Goal: Task Accomplishment & Management: Complete application form

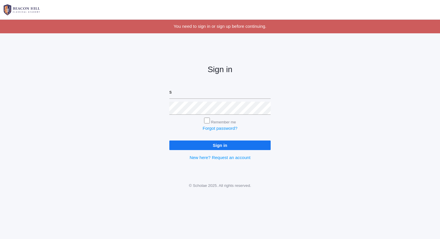
type input "sarah@beaconhillclassical.org"
click at [169, 140] on input "Sign in" at bounding box center [219, 145] width 101 height 10
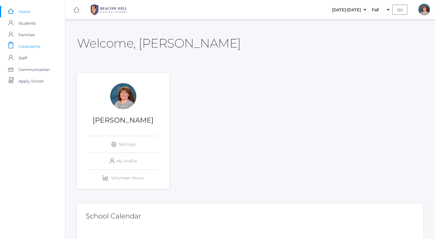
click at [28, 46] on span "Classrooms" at bounding box center [29, 47] width 21 height 12
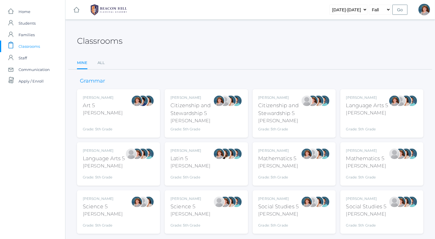
scroll to position [15, 0]
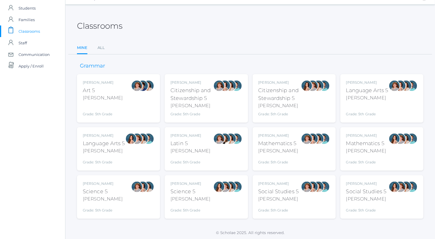
click at [390, 94] on div at bounding box center [395, 98] width 12 height 37
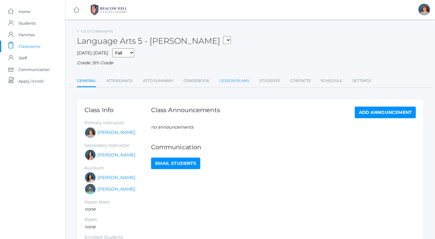
click at [233, 77] on link "Lesson Plans" at bounding box center [235, 81] width 30 height 12
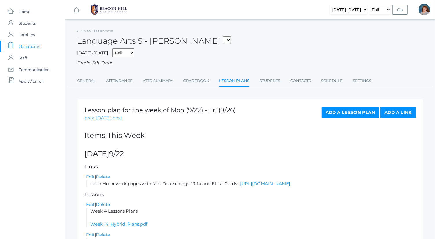
click at [337, 110] on link "Add a Lesson Plan" at bounding box center [351, 113] width 58 height 12
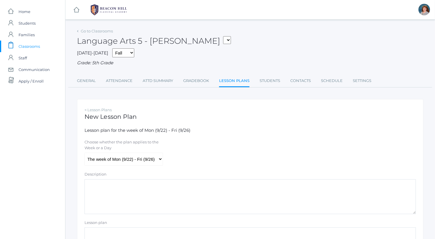
scroll to position [1, 0]
click at [153, 158] on select "The week of Mon (9/22) - Fri (9/26) Monday (9/22) Tuesday (9/23) Wednesday (9/2…" at bounding box center [124, 158] width 78 height 13
select select "2025-09-24"
click at [85, 152] on select "The week of Mon (9/22) - Fri (9/26) Monday (9/22) Tuesday (9/23) Wednesday (9/2…" at bounding box center [124, 158] width 78 height 13
click at [144, 193] on textarea "Description" at bounding box center [251, 195] width 332 height 35
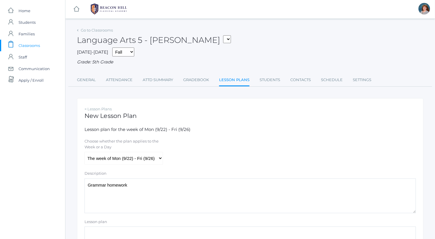
scroll to position [94, 0]
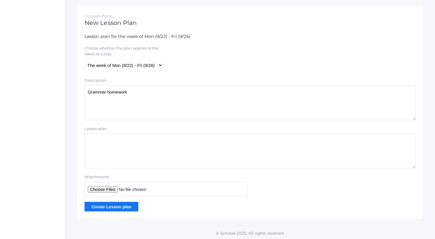
type textarea "Grammar homework"
click at [113, 190] on input "Attachments" at bounding box center [166, 189] width 163 height 14
type input "C:\fakepath\Writing with Subordinating Conjunctions.pdf"
click at [116, 206] on input "Create Lesson plan" at bounding box center [112, 207] width 54 height 10
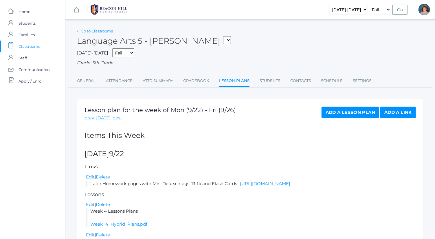
click at [88, 33] on link "Go to Classrooms" at bounding box center [97, 31] width 32 height 5
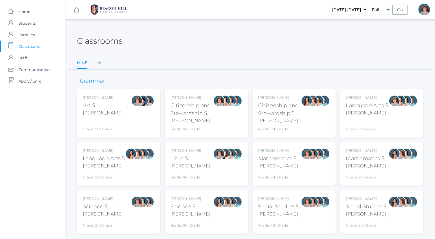
click at [112, 162] on div "Salazar" at bounding box center [104, 165] width 42 height 7
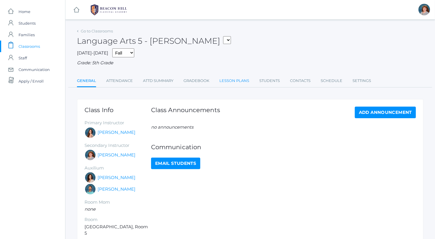
click at [226, 83] on link "Lesson Plans" at bounding box center [235, 81] width 30 height 12
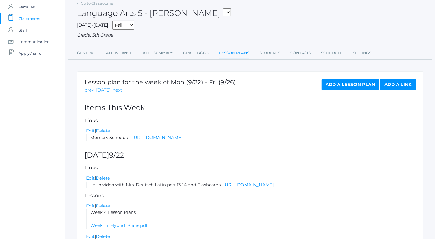
scroll to position [21, 0]
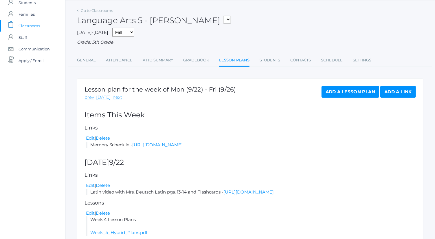
click at [343, 91] on link "Add a Lesson Plan" at bounding box center [351, 92] width 58 height 12
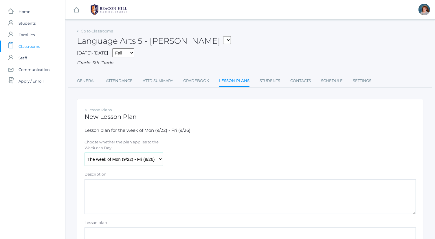
click at [142, 153] on select "The week of Mon (9/22) - Fri (9/26) Monday (9/22) Tuesday (9/23) Wednesday (9/2…" at bounding box center [124, 159] width 78 height 13
select select "2025-09-24"
click at [85, 153] on select "The week of Mon (9/22) - Fri (9/26) Monday (9/22) Tuesday (9/23) Wednesday (9/2…" at bounding box center [124, 159] width 78 height 13
click at [159, 197] on textarea "Description" at bounding box center [251, 196] width 332 height 35
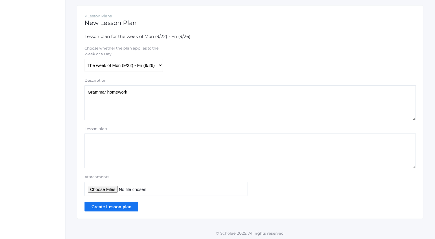
type textarea "Grammar homework"
click at [107, 187] on input "Attachments" at bounding box center [166, 189] width 163 height 14
type input "C:\fakepath\Writing with Subordinating Conjunctions.pdf"
click at [130, 207] on input "Create Lesson plan" at bounding box center [112, 207] width 54 height 10
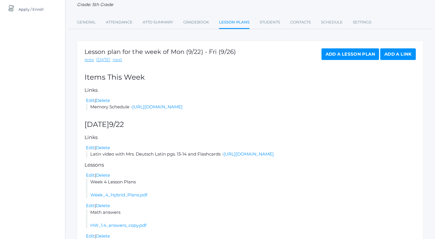
scroll to position [71, 0]
click at [362, 48] on div "Lesson plan for the week of Mon (9/22) - Fri (9/26) prev today next Add a Lesso…" at bounding box center [250, 213] width 347 height 342
click at [362, 55] on link "Add a Lesson Plan" at bounding box center [351, 55] width 58 height 12
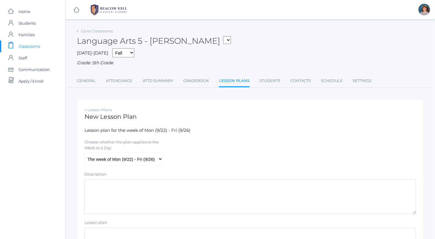
click at [118, 150] on label "Choose whether the plan applies to the Week or a Day" at bounding box center [124, 144] width 78 height 11
click at [118, 153] on select "The week of Mon (9/22) - Fri (9/26) Monday (9/22) Tuesday (9/23) Wednesday (9/2…" at bounding box center [124, 159] width 78 height 13
click at [120, 160] on select "The week of Mon (9/22) - Fri (9/26) Monday (9/22) Tuesday (9/23) Wednesday (9/2…" at bounding box center [124, 159] width 78 height 13
select select "2025-09-24"
click at [85, 153] on select "The week of Mon (9/22) - Fri (9/26) Monday (9/22) Tuesday (9/23) Wednesday (9/2…" at bounding box center [124, 159] width 78 height 13
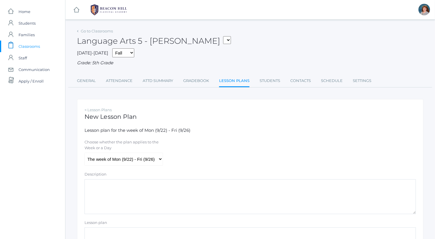
click at [134, 202] on textarea "Description" at bounding box center [251, 196] width 332 height 35
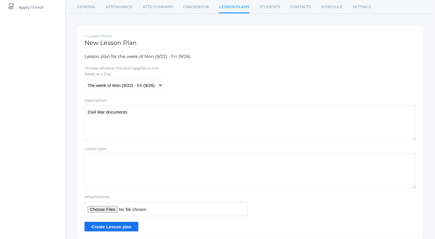
scroll to position [74, 0]
type textarea "Civil War documents"
click at [105, 206] on input "Attachments" at bounding box center [166, 208] width 163 height 14
type input "C:\fakepath\civil war outline with intros.docx"
click at [134, 224] on input "Create Lesson plan" at bounding box center [112, 226] width 54 height 10
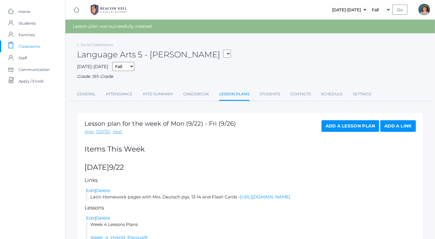
click at [358, 125] on link "Add a Lesson Plan" at bounding box center [351, 126] width 58 height 12
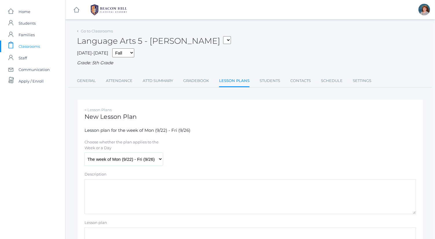
click at [145, 157] on select "The week of Mon (9/22) - Fri (9/26) Monday (9/22) Tuesday (9/23) Wednesday (9/2…" at bounding box center [124, 159] width 78 height 13
select select "2025-09-24"
click at [85, 153] on select "The week of Mon (9/22) - Fri (9/26) Monday (9/22) Tuesday (9/23) Wednesday (9/2…" at bounding box center [124, 159] width 78 height 13
click at [180, 197] on textarea "Description" at bounding box center [251, 196] width 332 height 35
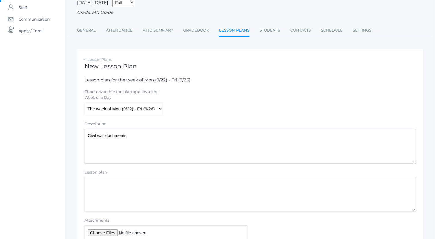
scroll to position [54, 0]
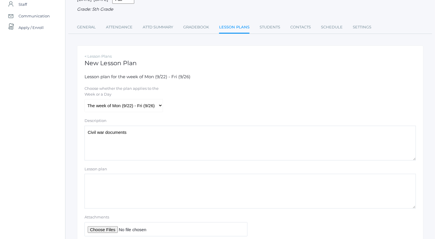
type textarea "Civil war documents"
click at [110, 231] on input "Attachments" at bounding box center [166, 229] width 163 height 14
type input "C:\fakepath\Events Leading up to the Civil War.docx"
click at [159, 130] on textarea "Civil war documents" at bounding box center [251, 143] width 332 height 35
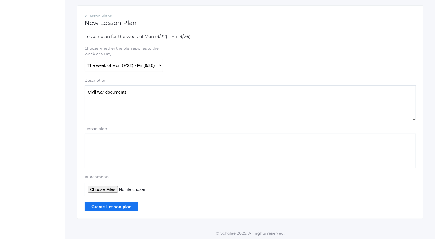
click at [117, 206] on input "Create Lesson plan" at bounding box center [112, 207] width 54 height 10
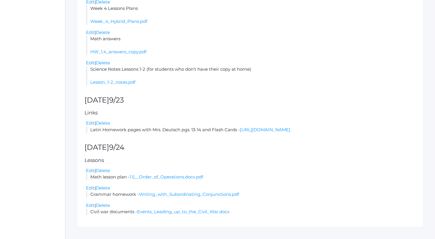
scroll to position [238, 0]
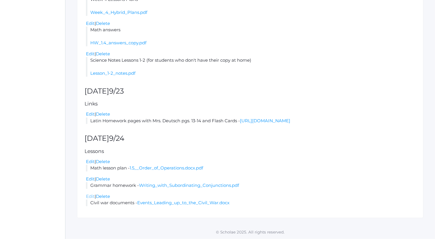
click at [88, 196] on link "Edit" at bounding box center [90, 196] width 9 height 6
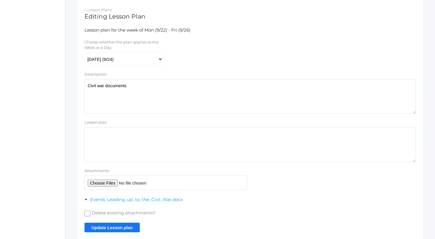
scroll to position [101, 0]
click at [105, 180] on input "Attachments" at bounding box center [166, 182] width 163 height 14
type input "C:\fakepath\civil war outline with intros.docx"
click at [133, 226] on input "Update Lesson plan" at bounding box center [112, 227] width 55 height 10
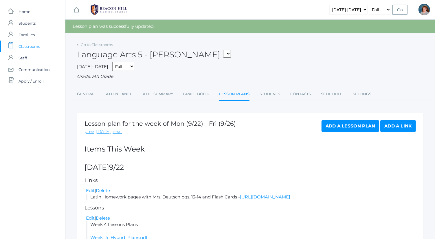
click at [358, 129] on link "Add a Lesson Plan" at bounding box center [351, 126] width 58 height 12
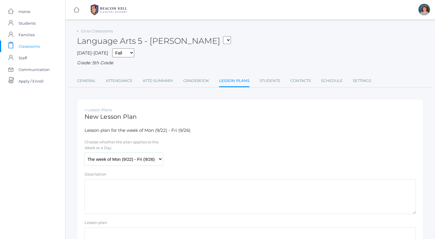
click at [130, 158] on select "The week of Mon (9/22) - Fri (9/26) Monday (9/22) Tuesday (9/23) Wednesday (9/2…" at bounding box center [124, 159] width 78 height 13
select select "2025-09-24"
click at [85, 153] on select "The week of Mon (9/22) - Fri (9/26) Monday (9/22) Tuesday (9/23) Wednesday (9/2…" at bounding box center [124, 159] width 78 height 13
click at [144, 203] on textarea "Description" at bounding box center [251, 196] width 332 height 35
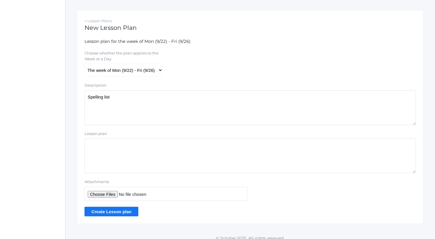
scroll to position [94, 0]
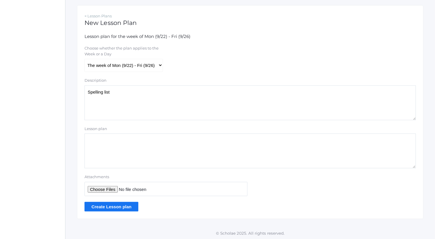
drag, startPoint x: 125, startPoint y: 92, endPoint x: 65, endPoint y: 93, distance: 59.7
click at [65, 93] on div "Go to Classrooms Language Arts 5 - Bence 05ART - Art 5 Bence 05CITIZEN - Citize…" at bounding box center [250, 76] width 370 height 286
type textarea "Spelling list"
click at [107, 186] on input "Attachments" at bounding box center [166, 189] width 163 height 14
type input "C:\fakepath\list 4.docx"
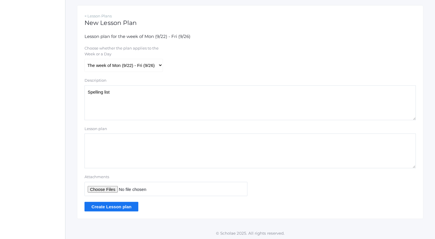
click at [123, 209] on input "Create Lesson plan" at bounding box center [112, 207] width 54 height 10
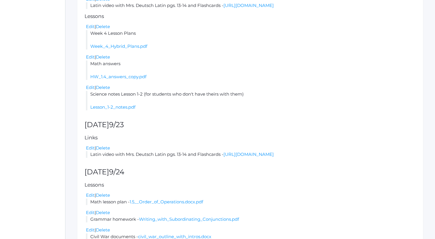
scroll to position [273, 0]
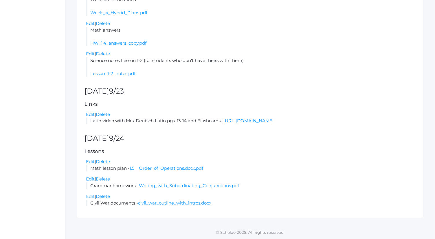
click at [90, 198] on link "Edit" at bounding box center [90, 196] width 9 height 6
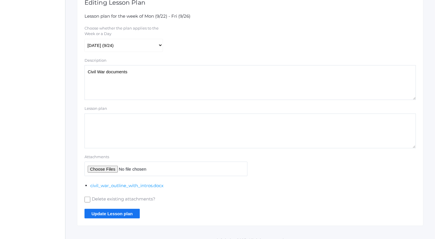
scroll to position [121, 0]
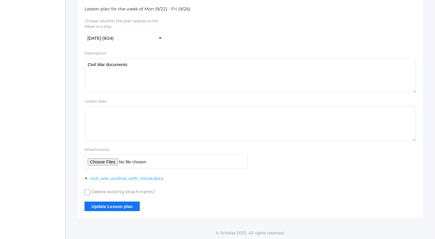
click at [113, 162] on input "Attachments" at bounding box center [166, 161] width 163 height 14
type input "C:\fakepath\Events Leading up to the Civil War.docx"
click at [127, 211] on input "Update Lesson plan" at bounding box center [112, 207] width 55 height 10
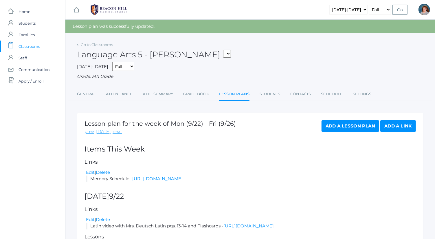
click at [346, 128] on link "Add a Lesson Plan" at bounding box center [351, 126] width 58 height 12
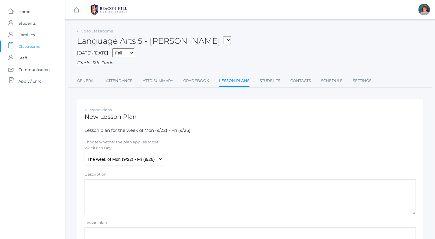
click at [129, 171] on form "Lesson plan for the week of Mon (9/22) - Fri (9/26) Choose whether the plan app…" at bounding box center [251, 216] width 332 height 178
click at [126, 160] on select "The week of Mon (9/22) - Fri (9/26) [DATE] (9/22) [DATE] (9/23) [DATE] (9/24) […" at bounding box center [124, 159] width 78 height 13
select select "2025-09-24"
click at [85, 153] on select "The week of Mon (9/22) - Fri (9/26) [DATE] (9/22) [DATE] (9/23) [DATE] (9/24) […" at bounding box center [124, 159] width 78 height 13
click at [129, 193] on textarea "Description" at bounding box center [251, 196] width 332 height 35
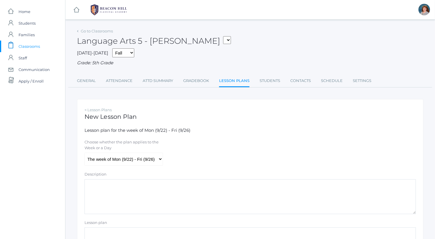
paste textarea "Spelling list"
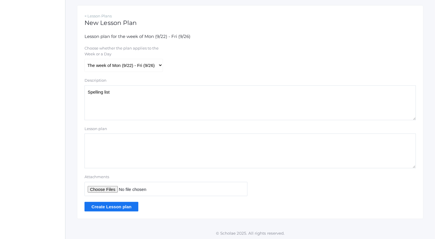
type textarea "Spelling list"
click at [114, 188] on input "Attachments" at bounding box center [166, 189] width 163 height 14
type input "C:\fakepath\list 4.docx"
click at [133, 203] on input "Create Lesson plan" at bounding box center [112, 207] width 54 height 10
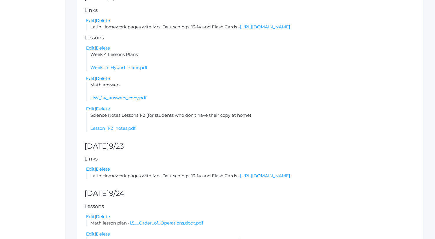
scroll to position [268, 0]
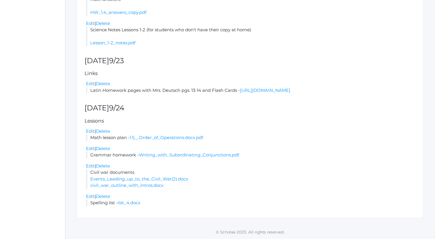
click at [169, 100] on div "Lesson plan for the week of Mon (9/22) - Fri (9/26) prev [DATE] next Add a Less…" at bounding box center [250, 37] width 347 height 361
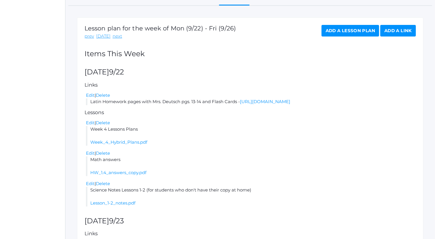
scroll to position [93, 0]
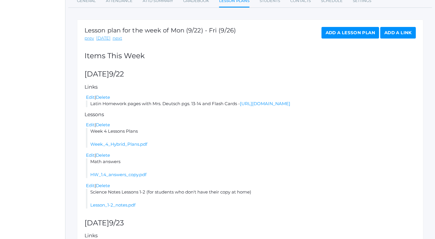
click at [342, 33] on link "Add a Lesson Plan" at bounding box center [351, 33] width 58 height 12
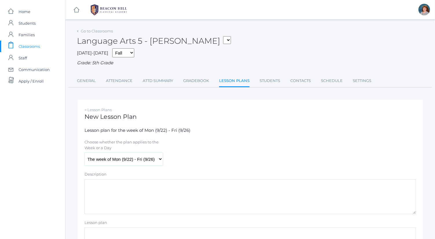
click at [152, 157] on select "The week of Mon (9/22) - Fri (9/26) [DATE] (9/22) [DATE] (9/23) [DATE] (9/24) […" at bounding box center [124, 159] width 78 height 13
select select "[DATE]"
click at [85, 153] on select "The week of Mon (9/22) - Fri (9/26) [DATE] (9/22) [DATE] (9/23) [DATE] (9/24) […" at bounding box center [124, 159] width 78 height 13
click at [154, 200] on textarea "Description" at bounding box center [251, 196] width 332 height 35
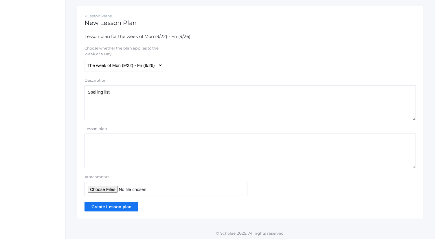
type textarea "Spelling list"
click at [109, 187] on input "Attachments" at bounding box center [166, 189] width 163 height 14
type input "C:\fakepath\list 4.docx"
click at [130, 200] on form "Lesson plan for the week of Mon (9/22) - Fri (9/26) Choose whether the plan app…" at bounding box center [251, 122] width 332 height 178
click at [130, 210] on input "Create Lesson plan" at bounding box center [112, 207] width 54 height 10
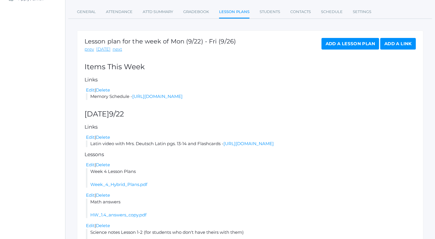
scroll to position [82, 0]
click at [350, 44] on link "Add a Lesson Plan" at bounding box center [351, 44] width 58 height 12
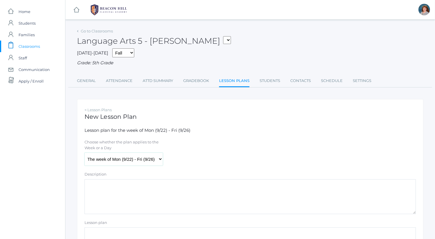
click at [145, 153] on select "The week of Mon (9/22) - Fri (9/26) [DATE] (9/22) [DATE] (9/23) [DATE] (9/24) […" at bounding box center [124, 159] width 78 height 13
select select "2025-09-25"
click at [85, 153] on select "The week of Mon (9/22) - Fri (9/26) [DATE] (9/22) [DATE] (9/23) [DATE] (9/24) […" at bounding box center [124, 159] width 78 height 13
click at [156, 192] on textarea "Description" at bounding box center [251, 196] width 332 height 35
paste textarea "Spelling list"
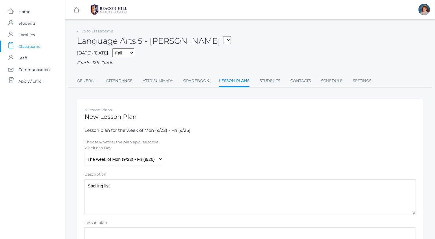
scroll to position [94, 0]
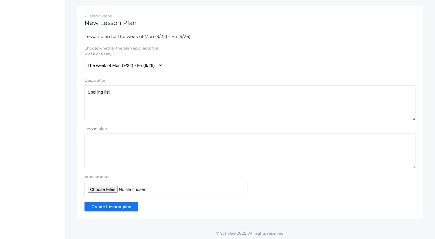
type textarea "Spelling list"
click at [112, 189] on input "Attachments" at bounding box center [166, 189] width 163 height 14
type input "C:\fakepath\list 4.docx"
click at [128, 204] on input "Create Lesson plan" at bounding box center [112, 207] width 54 height 10
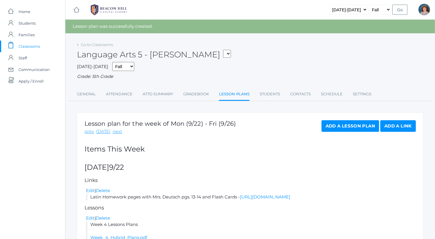
click at [339, 124] on link "Add a Lesson Plan" at bounding box center [351, 126] width 58 height 12
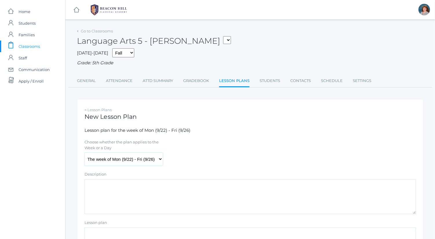
click at [162, 157] on select "The week of Mon (9/22) - Fri (9/26) [DATE] (9/22) [DATE] (9/23) [DATE] (9/24) […" at bounding box center [124, 159] width 78 height 13
select select "[DATE]"
click at [85, 153] on select "The week of Mon (9/22) - Fri (9/26) [DATE] (9/22) [DATE] (9/23) [DATE] (9/24) […" at bounding box center [124, 159] width 78 height 13
click at [169, 194] on textarea "Description" at bounding box center [251, 196] width 332 height 35
paste textarea "Spelling list"
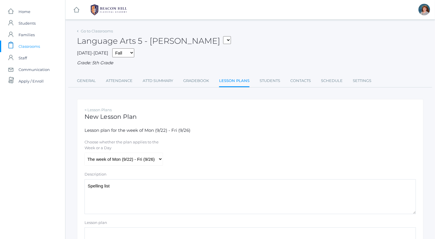
scroll to position [94, 0]
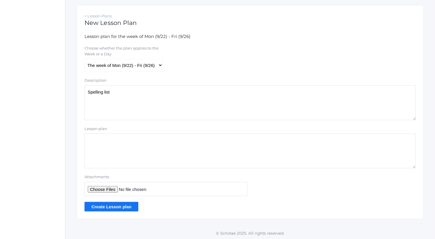
type textarea "Spelling list"
click at [107, 189] on input "Attachments" at bounding box center [166, 189] width 163 height 14
type input "C:\fakepath\list 4.docx"
click at [128, 206] on input "Create Lesson plan" at bounding box center [112, 207] width 54 height 10
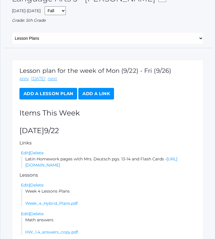
scroll to position [55, 0]
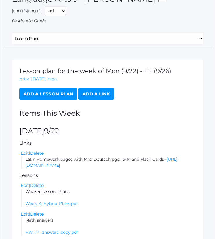
click at [54, 95] on link "Add a Lesson Plan" at bounding box center [48, 94] width 58 height 12
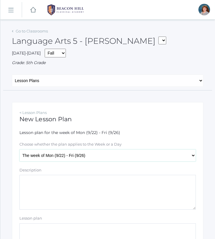
click at [74, 152] on select "The week of Mon (9/22) - Fri (9/26) [DATE] (9/22) [DATE] (9/23) [DATE] (9/24) […" at bounding box center [107, 155] width 176 height 12
select select "[DATE]"
click at [19, 149] on select "The week of Mon (9/22) - Fri (9/26) [DATE] (9/22) [DATE] (9/23) [DATE] (9/24) […" at bounding box center [107, 155] width 176 height 12
click at [73, 193] on textarea "Description" at bounding box center [107, 192] width 176 height 35
drag, startPoint x: 86, startPoint y: 184, endPoint x: 0, endPoint y: 190, distance: 85.9
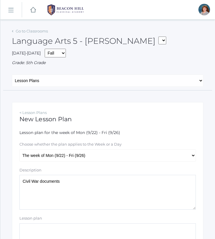
click at [0, 190] on div "Go to Classrooms Language Arts 5 - Bence 05ART - Art 5 Bence 05CITIZEN - Citize…" at bounding box center [107, 167] width 214 height 281
type textarea "Civil War documents"
click at [167, 117] on h1 "New Lesson Plan" at bounding box center [107, 119] width 176 height 7
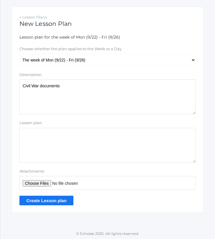
click at [47, 179] on input "Attachments" at bounding box center [107, 183] width 176 height 14
type input "C:\fakepath\Battles fill in facts.docx"
click at [61, 198] on input "Create Lesson plan" at bounding box center [46, 200] width 54 height 10
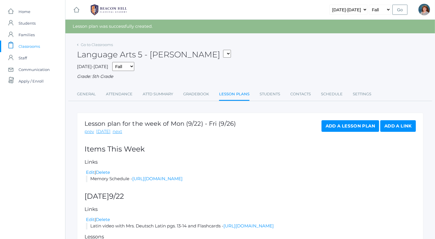
click at [336, 123] on link "Add a Lesson Plan" at bounding box center [351, 126] width 58 height 12
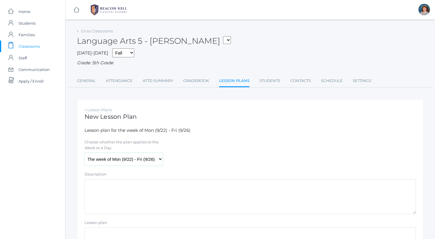
click at [130, 153] on select "The week of Mon (9/22) - Fri (9/26) [DATE] (9/22) [DATE] (9/23) [DATE] (9/24) […" at bounding box center [124, 159] width 78 height 13
select select "[DATE]"
click at [85, 153] on select "The week of Mon (9/22) - Fri (9/26) [DATE] (9/22) [DATE] (9/23) [DATE] (9/24) […" at bounding box center [124, 159] width 78 height 13
click at [127, 206] on textarea "Description" at bounding box center [251, 196] width 332 height 35
paste textarea "Spelling list"
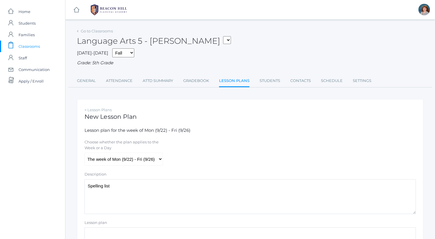
scroll to position [94, 0]
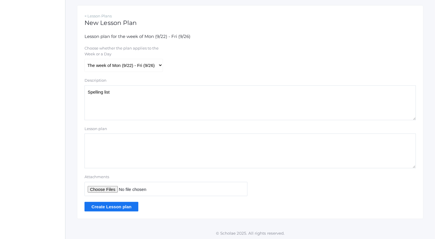
type textarea "Spelling list"
click at [111, 189] on input "Attachments" at bounding box center [166, 189] width 163 height 14
type input "C:\fakepath\list 4.docx"
click at [129, 205] on input "Create Lesson plan" at bounding box center [112, 207] width 54 height 10
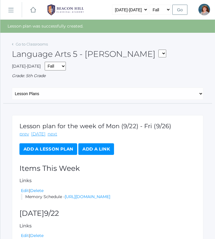
click at [52, 149] on link "Add a Lesson Plan" at bounding box center [48, 149] width 58 height 12
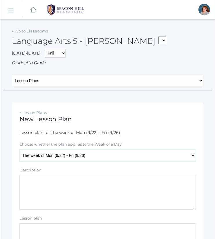
click at [67, 156] on select "The week of Mon (9/22) - Fri (9/26) [DATE] (9/22) [DATE] (9/23) [DATE] (9/24) […" at bounding box center [107, 155] width 176 height 12
select select "[DATE]"
click at [19, 149] on select "The week of Mon (9/22) - Fri (9/26) [DATE] (9/22) [DATE] (9/23) [DATE] (9/24) […" at bounding box center [107, 155] width 176 height 12
click at [72, 194] on textarea "Description" at bounding box center [107, 192] width 176 height 35
paste textarea "Civil War documents"
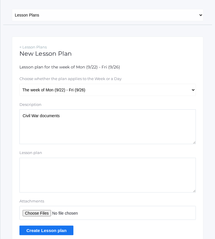
scroll to position [68, 0]
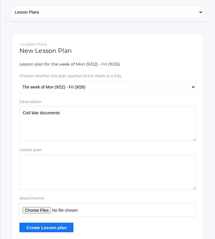
type textarea "Civil War documents"
click at [38, 207] on input "Attachments" at bounding box center [107, 210] width 176 height 14
type input "C:\fakepath\Battles fill in facts.docx"
click at [52, 228] on input "Create Lesson plan" at bounding box center [46, 227] width 54 height 10
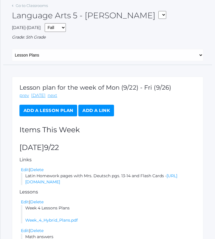
scroll to position [41, 0]
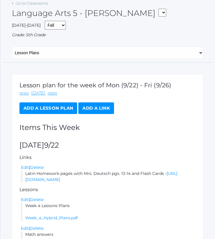
click at [59, 106] on link "Add a Lesson Plan" at bounding box center [48, 108] width 58 height 12
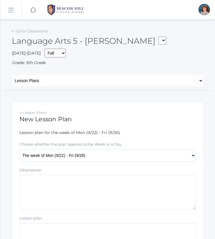
click at [67, 154] on select "The week of Mon (9/22) - Fri (9/26) [DATE] (9/22) [DATE] (9/23) [DATE] (9/24) […" at bounding box center [107, 155] width 176 height 12
select select "[DATE]"
click at [19, 149] on select "The week of Mon (9/22) - Fri (9/26) [DATE] (9/22) [DATE] (9/23) [DATE] (9/24) […" at bounding box center [107, 155] width 176 height 12
click at [70, 195] on textarea "Description" at bounding box center [107, 192] width 176 height 35
paste textarea "Math lesson- start (spend 2 days practicing)"
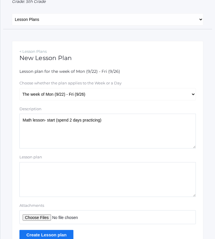
scroll to position [61, 0]
type textarea "Math lesson- start (spend 2 days practicing)"
click at [50, 216] on input "Attachments" at bounding box center [107, 217] width 176 height 14
type input "C:\fakepath\1.6 Real World Problems.docx"
click at [53, 234] on input "Create Lesson plan" at bounding box center [46, 234] width 54 height 10
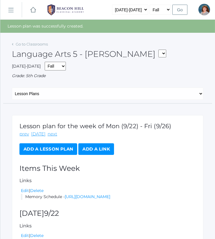
click at [54, 152] on link "Add a Lesson Plan" at bounding box center [48, 149] width 58 height 12
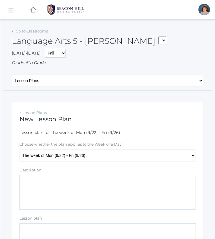
click at [69, 161] on form "Lesson plan for the week of Mon (9/22) - Fri (9/26) Choose whether the plan app…" at bounding box center [107, 214] width 176 height 171
click at [69, 155] on select "The week of Mon (9/22) - Fri (9/26) [DATE] (9/22) [DATE] (9/23) [DATE] (9/24) […" at bounding box center [107, 155] width 176 height 12
select select "[DATE]"
click at [19, 149] on select "The week of Mon (9/22) - Fri (9/26) [DATE] (9/22) [DATE] (9/23) [DATE] (9/24) […" at bounding box center [107, 155] width 176 height 12
click at [76, 195] on textarea "Description" at bounding box center [107, 192] width 176 height 35
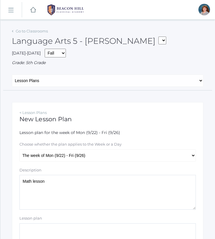
drag, startPoint x: 74, startPoint y: 194, endPoint x: 3, endPoint y: 184, distance: 71.9
click at [3, 184] on div "Go to Classrooms Language Arts 5 - [PERSON_NAME] 05ART - Art 5 [PERSON_NAME] 05…" at bounding box center [107, 167] width 214 height 281
click at [115, 191] on textarea "Math lesson" at bounding box center [107, 192] width 176 height 35
drag, startPoint x: 119, startPoint y: 185, endPoint x: 6, endPoint y: 183, distance: 113.5
click at [6, 183] on div "Go to Classrooms Language Arts 5 - [PERSON_NAME] 05ART - Art 5 [PERSON_NAME] 05…" at bounding box center [107, 167] width 214 height 281
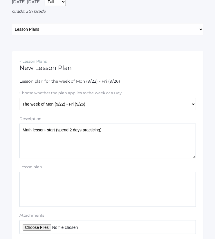
scroll to position [52, 0]
type textarea "Math lesson- start (spend 2 days practicing)"
click at [44, 224] on input "Attachments" at bounding box center [107, 227] width 176 height 14
type input "C:\fakepath\1.6 Real World Problems.docx"
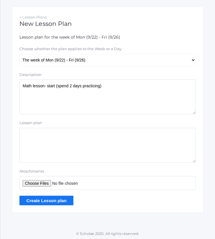
click at [52, 198] on input "Create Lesson plan" at bounding box center [46, 200] width 54 height 10
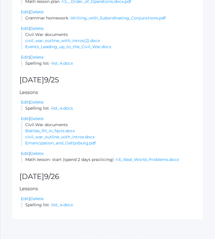
scroll to position [469, 0]
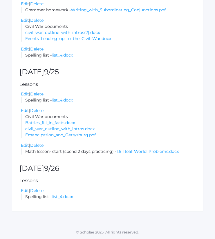
drag, startPoint x: 113, startPoint y: 151, endPoint x: 25, endPoint y: 152, distance: 87.2
click at [25, 152] on li "Math lesson- start (spend 2 days practicing) - 1.6_Real_World_Problems.docx" at bounding box center [108, 151] width 175 height 6
copy li "Math lesson- start (spend 2 days practicing)"
click at [129, 98] on li "Spelling list - list_4.docx" at bounding box center [108, 100] width 175 height 6
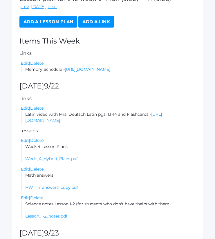
scroll to position [127, 0]
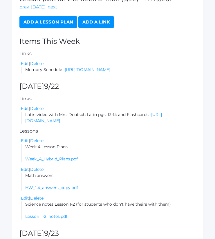
click at [65, 21] on link "Add a Lesson Plan" at bounding box center [48, 22] width 58 height 12
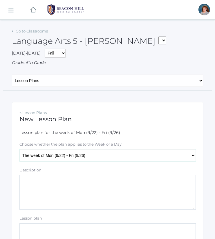
click at [79, 149] on select "The week of Mon (9/22) - Fri (9/26) [DATE] (9/22) [DATE] (9/23) [DATE] (9/24) […" at bounding box center [107, 155] width 176 height 12
select select "[DATE]"
click at [19, 149] on select "The week of Mon (9/22) - Fri (9/26) [DATE] (9/22) [DATE] (9/23) [DATE] (9/24) […" at bounding box center [107, 155] width 176 height 12
click at [81, 203] on textarea "Description" at bounding box center [107, 192] width 176 height 35
paste textarea "Math lesson- start (spend 2 days practicing)"
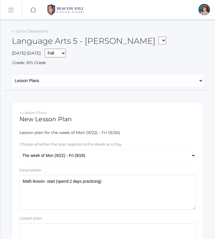
scroll to position [95, 0]
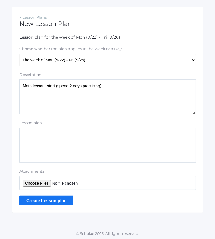
drag, startPoint x: 125, startPoint y: 92, endPoint x: 45, endPoint y: 90, distance: 80.0
click at [45, 90] on textarea "Math lesson- start (spend 2 days practicing)" at bounding box center [107, 96] width 176 height 35
type textarea "Math lesson- finish/ practice"
click at [49, 178] on input "Attachments" at bounding box center [107, 183] width 176 height 14
type input "C:\fakepath\1.6 Real World Problems.docx"
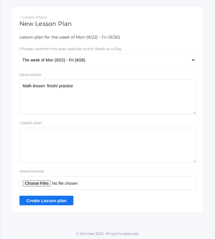
click at [51, 202] on input "Create Lesson plan" at bounding box center [46, 200] width 54 height 10
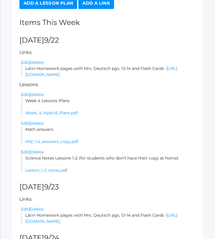
scroll to position [129, 0]
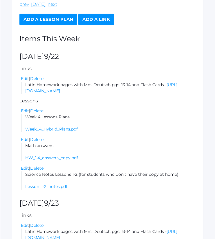
click at [67, 19] on link "Add a Lesson Plan" at bounding box center [48, 20] width 58 height 12
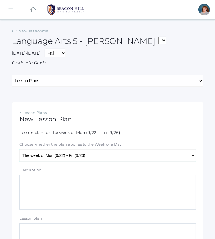
click at [69, 153] on select "The week of Mon (9/22) - Fri (9/26) [DATE] (9/22) [DATE] (9/23) [DATE] (9/24) […" at bounding box center [107, 155] width 176 height 12
select select "[DATE]"
click at [19, 149] on select "The week of Mon (9/22) - Fri (9/26) [DATE] (9/22) [DATE] (9/23) [DATE] (9/24) […" at bounding box center [107, 155] width 176 height 12
click at [79, 184] on textarea "Description" at bounding box center [107, 192] width 176 height 35
paste textarea "Math lesson- start (spend 2 days practicing)"
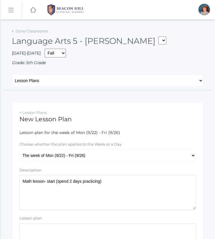
drag, startPoint x: 122, startPoint y: 183, endPoint x: 48, endPoint y: 181, distance: 74.2
click at [48, 181] on textarea "Math lesson- start (spend 2 days practicing)" at bounding box center [107, 192] width 176 height 35
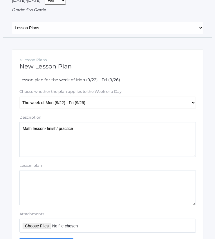
scroll to position [54, 0]
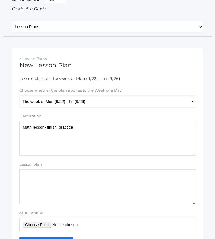
type textarea "Math lesson- finish/ practice"
click at [39, 220] on input "Attachments" at bounding box center [107, 224] width 176 height 14
type input "C:\fakepath\1.6 Real World Problems.docx"
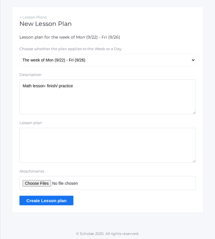
click at [66, 198] on input "Create Lesson plan" at bounding box center [46, 200] width 54 height 10
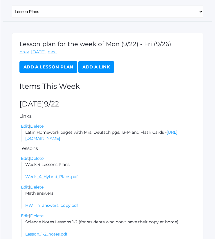
scroll to position [80, 0]
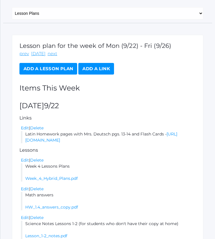
click at [62, 69] on link "Add a Lesson Plan" at bounding box center [48, 69] width 58 height 12
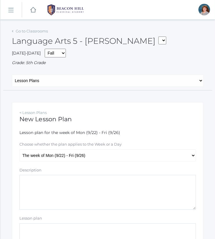
click at [76, 165] on form "Lesson plan for the week of Mon (9/22) - Fri (9/26) Choose whether the plan app…" at bounding box center [107, 214] width 176 height 171
click at [74, 158] on select "The week of Mon (9/22) - Fri (9/26) Monday (9/22) Tuesday (9/23) Wednesday (9/2…" at bounding box center [107, 155] width 176 height 12
select select "2025-09-26"
click at [19, 149] on select "The week of Mon (9/22) - Fri (9/26) [DATE] (9/22) [DATE] (9/23) [DATE] (9/24) […" at bounding box center [107, 155] width 176 height 12
click at [71, 200] on textarea "Description" at bounding box center [107, 192] width 176 height 35
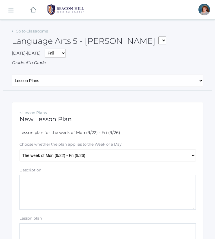
paste textarea "Science notecards to study"
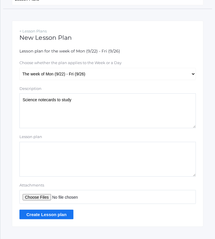
scroll to position [82, 0]
type textarea "Science notecards to study"
click at [34, 194] on input "Attachments" at bounding box center [107, 196] width 176 height 14
type input "C:\fakepath\Ch 1-2 science notecards.docx"
click at [61, 213] on input "Create Lesson plan" at bounding box center [46, 214] width 54 height 10
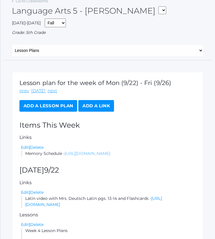
scroll to position [30, 0]
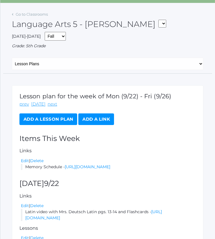
click at [61, 122] on link "Add a Lesson Plan" at bounding box center [48, 119] width 58 height 12
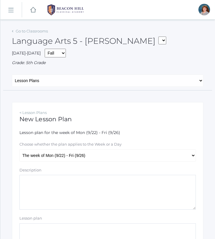
click at [79, 163] on form "Lesson plan for the week of Mon (9/22) - Fri (9/26) Choose whether the plan app…" at bounding box center [107, 214] width 176 height 171
click at [78, 157] on select "The week of Mon (9/22) - Fri (9/26) [DATE] (9/22) [DATE] (9/23) [DATE] (9/24) […" at bounding box center [107, 155] width 176 height 12
select select "[DATE]"
click at [19, 149] on select "The week of Mon (9/22) - Fri (9/26) [DATE] (9/22) [DATE] (9/23) [DATE] (9/24) […" at bounding box center [107, 155] width 176 height 12
click at [86, 198] on textarea "Description" at bounding box center [107, 192] width 176 height 35
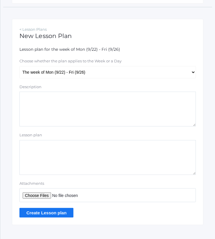
scroll to position [85, 0]
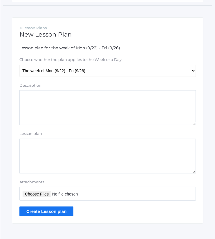
click at [100, 116] on textarea "Description" at bounding box center [107, 107] width 176 height 35
drag, startPoint x: 107, startPoint y: 104, endPoint x: 0, endPoint y: 92, distance: 108.4
click at [0, 92] on html "icons/ui/navigation/home Created with Sketch. Home icons/user/plain Created wit…" at bounding box center [107, 34] width 215 height 239
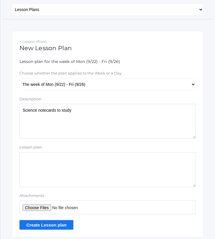
scroll to position [71, 0]
type textarea "Science notecards to study"
click at [42, 205] on input "Attachments" at bounding box center [107, 207] width 176 height 14
type input "C:\fakepath\Ch 1-2 science notecards.docx"
click at [63, 222] on input "Create Lesson plan" at bounding box center [46, 225] width 54 height 10
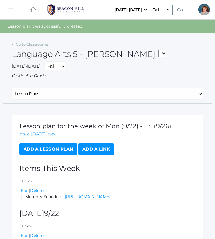
click at [63, 145] on link "Add a Lesson Plan" at bounding box center [48, 149] width 58 height 12
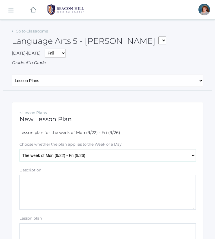
click at [90, 156] on select "The week of Mon (9/22) - Fri (9/26) [DATE] (9/22) [DATE] (9/23) [DATE] (9/24) […" at bounding box center [107, 155] width 176 height 12
select select "[DATE]"
click at [19, 149] on select "The week of Mon (9/22) - Fri (9/26) [DATE] (9/22) [DATE] (9/23) [DATE] (9/24) […" at bounding box center [107, 155] width 176 height 12
click at [84, 194] on textarea "Description" at bounding box center [107, 192] width 176 height 35
paste textarea "Civil war documents"
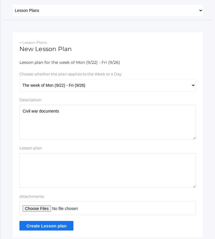
scroll to position [71, 0]
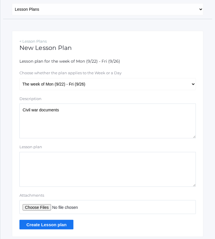
type textarea "Civil war documents"
click at [44, 205] on input "Attachments" at bounding box center [107, 207] width 176 height 14
type input "C:\fakepath\civil war outline with intros.docx"
click at [50, 225] on input "Create Lesson plan" at bounding box center [46, 225] width 54 height 10
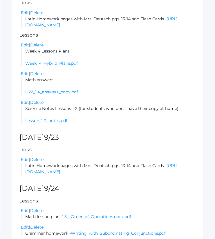
scroll to position [338, 0]
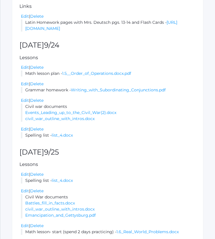
drag, startPoint x: 70, startPoint y: 116, endPoint x: 26, endPoint y: 118, distance: 43.8
click at [26, 118] on li "Civil war documents Events_Leading_up_to_the_Civil_War(2).docx civil_war_outlin…" at bounding box center [108, 112] width 175 height 18
click at [154, 158] on div "Lesson plan for the week of Mon (9/22) - Fri (9/26) prev [DATE] next Add a Less…" at bounding box center [107, 51] width 191 height 548
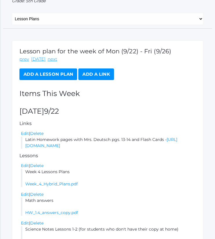
scroll to position [59, 0]
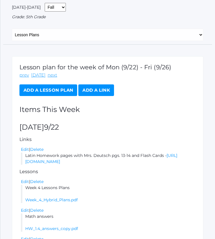
click at [57, 92] on link "Add a Lesson Plan" at bounding box center [48, 90] width 58 height 12
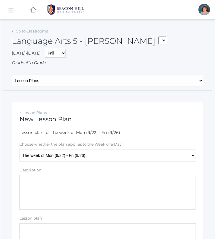
click at [52, 154] on select "The week of Mon (9/22) - Fri (9/26) [DATE] (9/22) [DATE] (9/23) [DATE] (9/24) […" at bounding box center [107, 155] width 176 height 12
select select "[DATE]"
click at [19, 149] on select "The week of Mon (9/22) - Fri (9/26) [DATE] (9/22) [DATE] (9/23) [DATE] (9/24) […" at bounding box center [107, 155] width 176 height 12
click at [55, 197] on textarea "Description" at bounding box center [107, 192] width 176 height 35
paste textarea "Civil war documents"
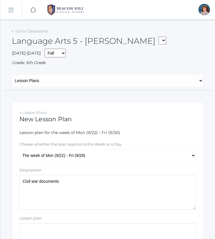
scroll to position [71, 0]
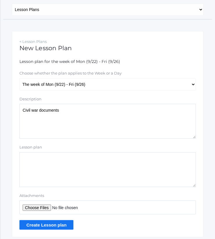
type textarea "Civil war documents"
click at [48, 206] on input "Attachments" at bounding box center [107, 207] width 176 height 14
type input "C:\fakepath\civil war outline with intros.docx"
click at [58, 225] on input "Create Lesson plan" at bounding box center [46, 225] width 54 height 10
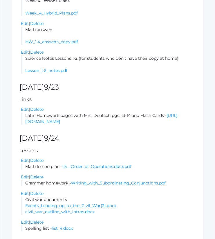
scroll to position [491, 0]
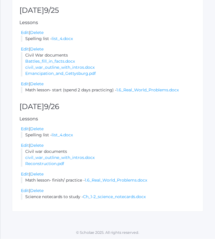
click at [128, 142] on div "Edit | Delete" at bounding box center [108, 145] width 175 height 6
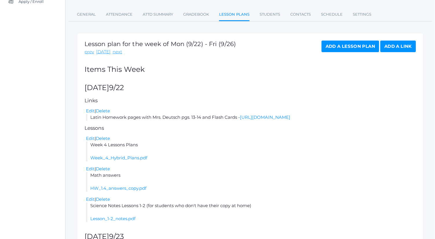
scroll to position [0, 0]
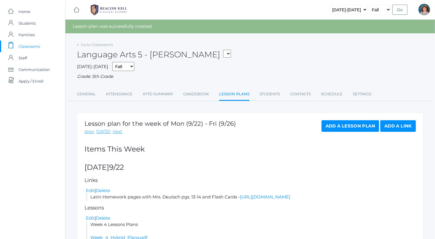
click at [214, 125] on link "Add a Lesson Plan" at bounding box center [351, 126] width 58 height 12
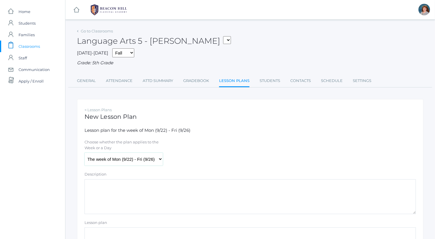
click at [142, 153] on select "The week of Mon (9/22) - Fri (9/26) [DATE] (9/22) [DATE] (9/23) [DATE] (9/24) […" at bounding box center [124, 159] width 78 height 13
select select "[DATE]"
click at [85, 153] on select "The week of Mon (9/22) - Fri (9/26) [DATE] (9/22) [DATE] (9/23) [DATE] (9/24) […" at bounding box center [124, 159] width 78 height 13
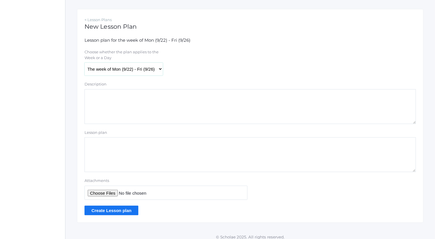
scroll to position [94, 0]
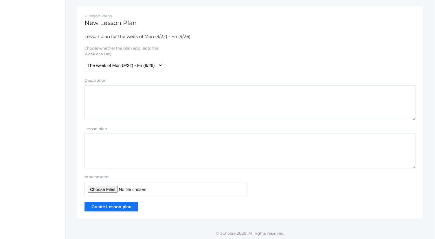
click at [133, 109] on textarea "Description" at bounding box center [251, 102] width 332 height 35
type textarea "Plans"
click at [109, 186] on input "Attachments" at bounding box center [166, 189] width 163 height 14
type input "C:\fakepath\[DATE] Plans.docx"
click at [123, 207] on input "Create Lesson plan" at bounding box center [112, 207] width 54 height 10
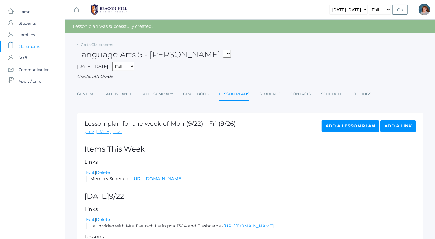
click at [214, 123] on link "Add a Lesson Plan" at bounding box center [351, 126] width 58 height 12
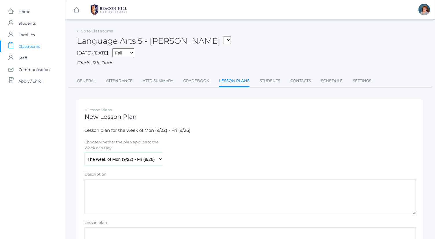
click at [156, 161] on select "The week of Mon (9/22) - Fri (9/26) [DATE] (9/22) [DATE] (9/23) [DATE] (9/24) […" at bounding box center [124, 159] width 78 height 13
select select "2025-09-24"
click at [85, 153] on select "The week of Mon (9/22) - Fri (9/26) Monday (9/22) Tuesday (9/23) Wednesday (9/2…" at bounding box center [124, 159] width 78 height 13
click at [136, 195] on textarea "Description" at bounding box center [251, 196] width 332 height 35
paste textarea "Plans"
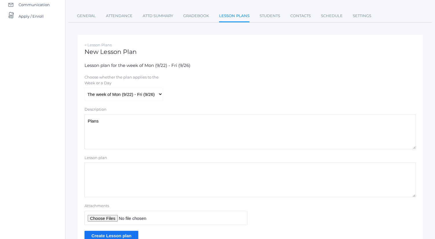
scroll to position [65, 0]
type textarea "Plans"
click at [108, 216] on input "Attachments" at bounding box center [166, 218] width 163 height 14
type input "C:\fakepath\Wednesday Plans.docx"
click at [123, 235] on input "Create Lesson plan" at bounding box center [112, 236] width 54 height 10
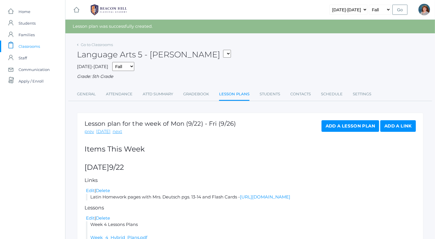
click at [342, 132] on div "Add a Lesson Plan Add a Link" at bounding box center [369, 127] width 94 height 15
click at [342, 124] on link "Add a Lesson Plan" at bounding box center [351, 126] width 58 height 12
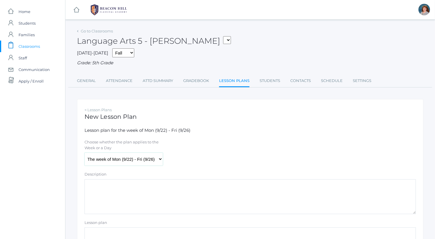
click at [147, 161] on select "The week of Mon (9/22) - Fri (9/26) [DATE] (9/22) [DATE] (9/23) [DATE] (9/24) […" at bounding box center [124, 159] width 78 height 13
select select "2025-09-25"
click at [85, 153] on select "The week of Mon (9/22) - Fri (9/26) [DATE] (9/22) [DATE] (9/23) [DATE] (9/24) […" at bounding box center [124, 159] width 78 height 13
click at [139, 201] on textarea "Description" at bounding box center [251, 196] width 332 height 35
click at [264, 174] on div "Description" at bounding box center [251, 175] width 332 height 8
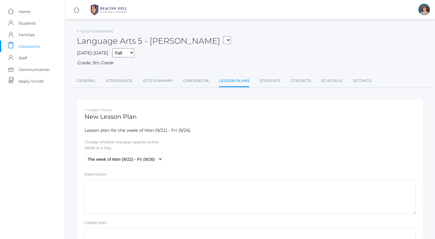
click at [264, 181] on textarea "Description" at bounding box center [251, 196] width 332 height 35
drag, startPoint x: 134, startPoint y: 191, endPoint x: 65, endPoint y: 186, distance: 68.8
click at [65, 186] on div "icons/ui/navigation/home Created with Sketch. Home icons/user/plain Created wit…" at bounding box center [217, 167] width 435 height 334
type textarea "Plans"
click at [278, 134] on form "Lesson plan for the week of Mon (9/22) - Fri (9/26) Choose whether the plan app…" at bounding box center [251, 216] width 332 height 178
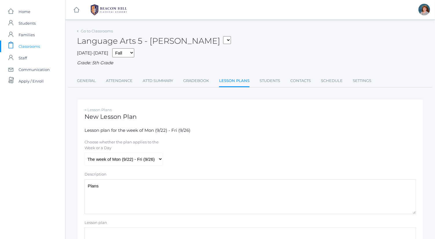
scroll to position [94, 0]
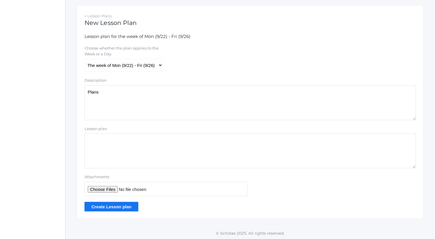
click at [99, 189] on input "Attachments" at bounding box center [166, 189] width 163 height 14
type input "C:\fakepath\Thursday Plans.docx"
click at [128, 209] on input "Create Lesson plan" at bounding box center [112, 207] width 54 height 10
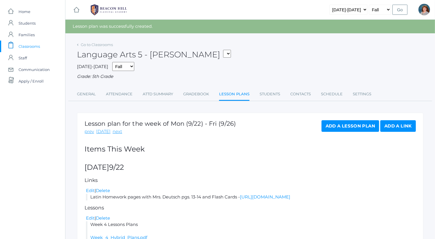
click at [339, 121] on link "Add a Lesson Plan" at bounding box center [351, 126] width 58 height 12
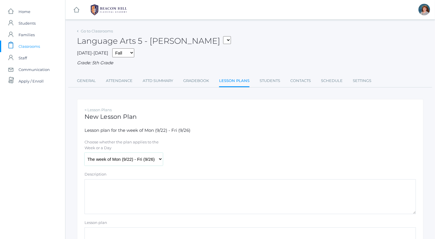
click at [132, 160] on select "The week of Mon (9/22) - Fri (9/26) [DATE] (9/22) [DATE] (9/23) [DATE] (9/24) […" at bounding box center [124, 159] width 78 height 13
select select "[DATE]"
click at [85, 153] on select "The week of Mon (9/22) - Fri (9/26) [DATE] (9/22) [DATE] (9/23) [DATE] (9/24) […" at bounding box center [124, 159] width 78 height 13
click at [128, 206] on textarea "Description" at bounding box center [251, 196] width 332 height 35
paste textarea "Plans"
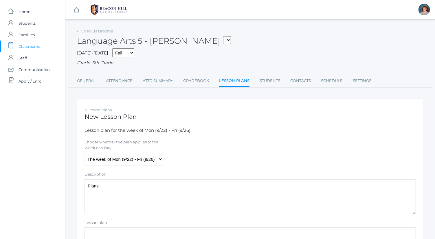
scroll to position [94, 0]
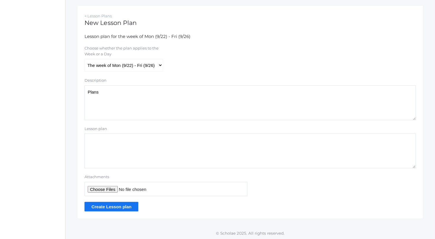
type textarea "Plans"
click at [108, 194] on input "Attachments" at bounding box center [166, 189] width 163 height 14
type input "C:\fakepath\[DATE] Plans.docx"
click at [122, 206] on input "Create Lesson plan" at bounding box center [112, 207] width 54 height 10
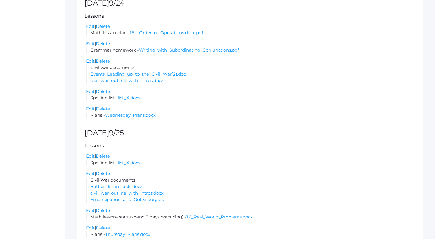
scroll to position [534, 0]
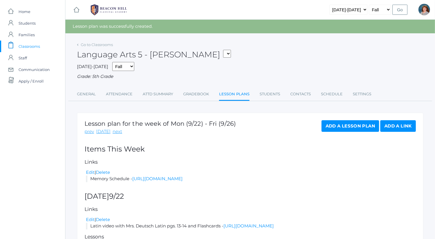
click at [347, 128] on link "Add a Lesson Plan" at bounding box center [351, 126] width 58 height 12
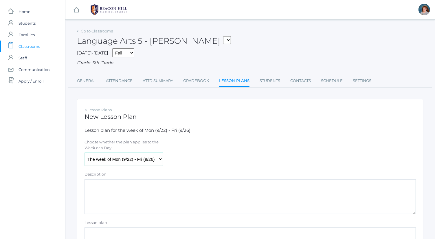
click at [134, 154] on select "The week of Mon (9/22) - Fri (9/26) Monday (9/22) Tuesday (9/23) Wednesday (9/2…" at bounding box center [124, 159] width 78 height 13
select select "2025-09-25"
click at [85, 153] on select "The week of Mon (9/22) - Fri (9/26) Monday (9/22) Tuesday (9/23) Wednesday (9/2…" at bounding box center [124, 159] width 78 height 13
click at [134, 194] on textarea "Description" at bounding box center [251, 196] width 332 height 35
paste textarea "Plans"
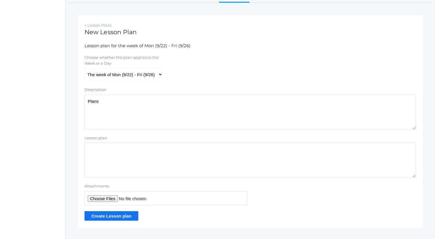
scroll to position [85, 0]
type textarea "Plans"
click at [107, 198] on input "Attachments" at bounding box center [166, 198] width 163 height 14
type input "C:\fakepath\Thursday Plans.docx"
click at [129, 214] on input "Create Lesson plan" at bounding box center [112, 216] width 54 height 10
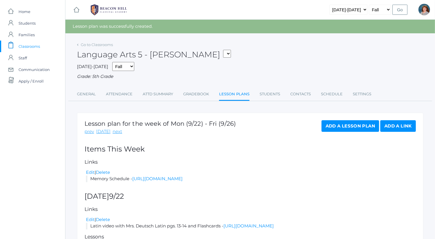
click at [349, 125] on link "Add a Lesson Plan" at bounding box center [351, 126] width 58 height 12
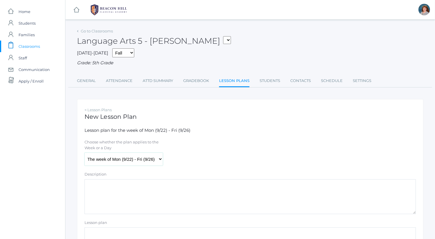
click at [142, 164] on select "The week of Mon (9/22) - Fri (9/26) [DATE] (9/22) [DATE] (9/23) [DATE] (9/24) […" at bounding box center [124, 159] width 78 height 13
select select "[DATE]"
click at [85, 153] on select "The week of Mon (9/22) - Fri (9/26) Monday (9/22) Tuesday (9/23) Wednesday (9/2…" at bounding box center [124, 159] width 78 height 13
click at [129, 209] on textarea "Description" at bounding box center [251, 196] width 332 height 35
paste textarea "Plans"
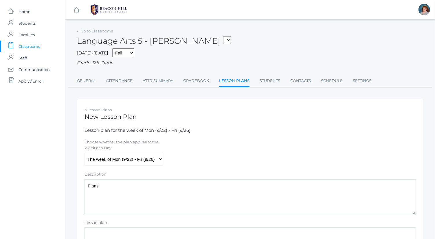
scroll to position [94, 0]
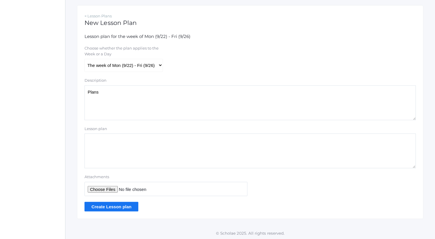
type textarea "Plans"
click at [105, 194] on input "Attachments" at bounding box center [166, 189] width 163 height 14
type input "C:\fakepath\Friday Plans.docx"
click at [127, 206] on input "Create Lesson plan" at bounding box center [112, 207] width 54 height 10
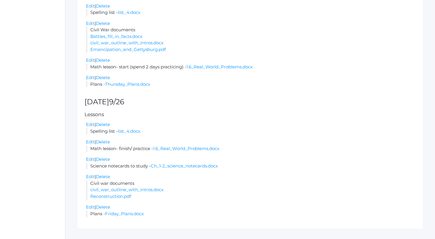
scroll to position [570, 0]
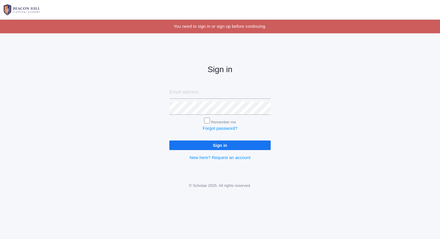
click at [353, 90] on div "Sign in Remember me Forgot password? Sign in New here? Request an account" at bounding box center [220, 108] width 440 height 135
click at [215, 96] on input "email" at bounding box center [219, 92] width 101 height 13
type input "[PERSON_NAME][EMAIL_ADDRESS][DOMAIN_NAME]"
click at [169, 140] on input "Sign in" at bounding box center [219, 145] width 101 height 10
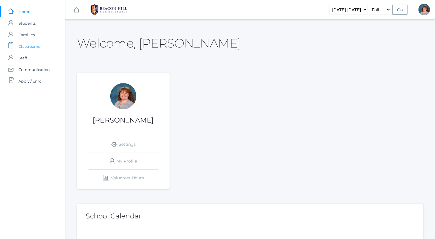
click at [50, 44] on link "icons/clipboard/plain Created with Sketch. Classrooms" at bounding box center [32, 47] width 65 height 12
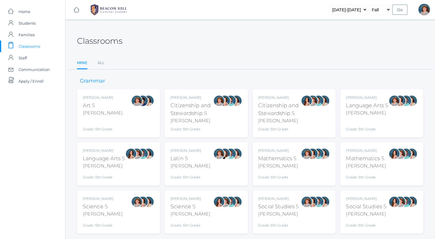
click at [384, 120] on div "Grade: 5th Grade" at bounding box center [367, 125] width 42 height 13
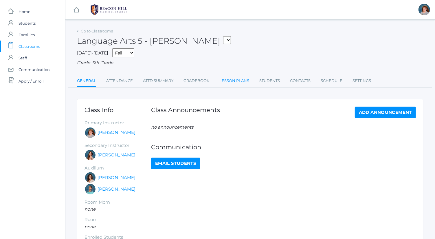
click at [232, 85] on link "Lesson Plans" at bounding box center [235, 81] width 30 height 12
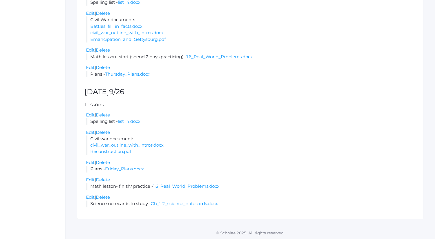
scroll to position [521, 0]
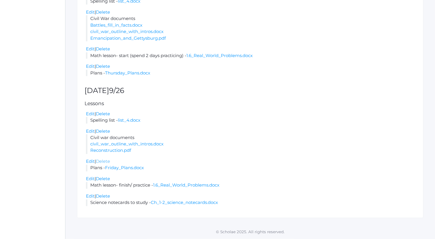
click at [110, 161] on link "Delete" at bounding box center [103, 162] width 14 height 6
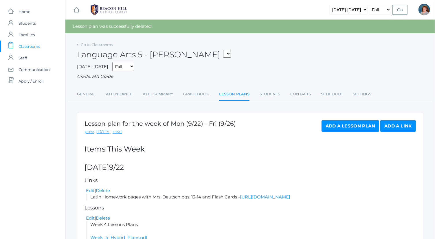
click at [357, 128] on link "Add a Lesson Plan" at bounding box center [351, 126] width 58 height 12
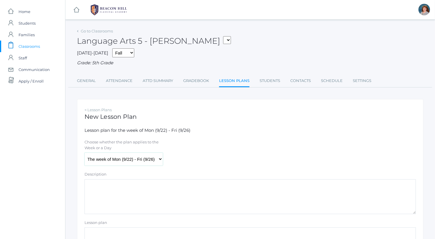
click at [122, 159] on select "The week of Mon (9/22) - Fri (9/26) [DATE] (9/22) [DATE] (9/23) [DATE] (9/24) […" at bounding box center [124, 159] width 78 height 13
select select "[DATE]"
click at [85, 153] on select "The week of Mon (9/22) - Fri (9/26) [DATE] (9/22) [DATE] (9/23) [DATE] (9/24) […" at bounding box center [124, 159] width 78 height 13
click at [147, 198] on textarea "Description" at bounding box center [251, 196] width 332 height 35
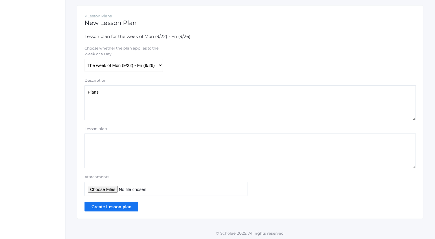
type textarea "Plans"
click at [110, 189] on input "Attachments" at bounding box center [166, 189] width 163 height 14
type input "C:\fakepath\Friday Plans.docx"
click at [116, 190] on input "Attachments" at bounding box center [166, 189] width 163 height 14
click at [108, 184] on input "Attachments" at bounding box center [166, 189] width 163 height 14
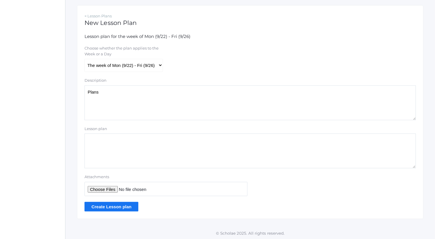
type input "C:\fakepath\Friday Plans.docx"
click at [132, 204] on input "Create Lesson plan" at bounding box center [112, 207] width 54 height 10
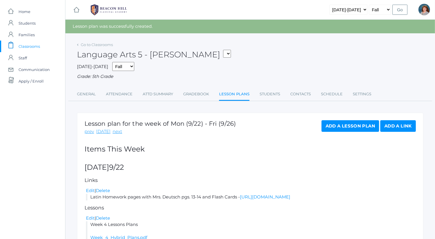
click at [358, 122] on link "Add a Lesson Plan" at bounding box center [351, 126] width 58 height 12
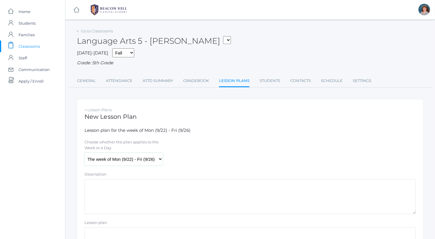
click at [137, 158] on select "The week of Mon (9/22) - Fri (9/26) [DATE] (9/22) [DATE] (9/23) [DATE] (9/24) […" at bounding box center [124, 159] width 78 height 13
select select "[DATE]"
click at [85, 153] on select "The week of Mon (9/22) - Fri (9/26) [DATE] (9/22) [DATE] (9/23) [DATE] (9/24) […" at bounding box center [124, 159] width 78 height 13
click at [176, 187] on textarea "Description" at bounding box center [251, 196] width 332 height 35
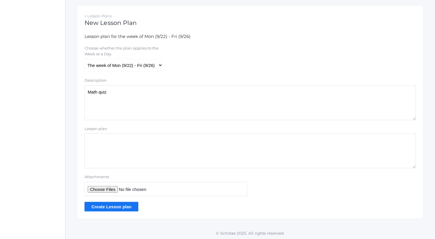
type textarea "Math quiz"
click at [119, 189] on input "Attachments" at bounding box center [166, 189] width 163 height 14
type input "C:\fakepath\math qz 1a, unit 1.pdf"
click at [126, 202] on input "Create Lesson plan" at bounding box center [112, 207] width 54 height 10
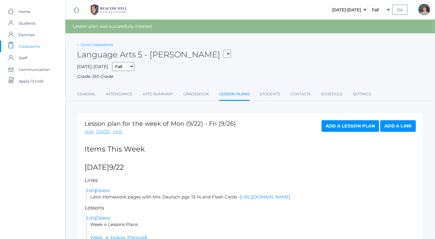
click at [102, 43] on link "Go to Classrooms" at bounding box center [97, 44] width 32 height 5
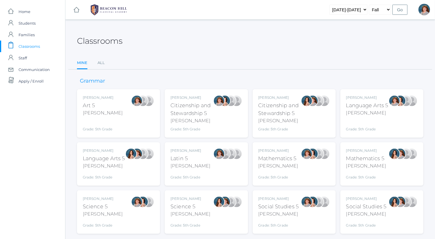
scroll to position [15, 0]
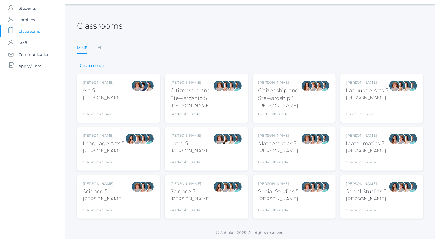
click at [129, 151] on div at bounding box center [131, 149] width 12 height 32
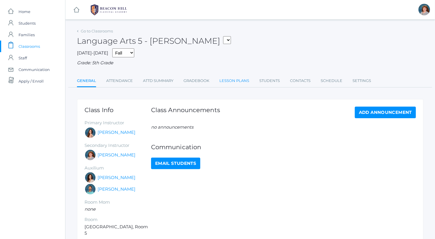
click at [231, 81] on link "Lesson Plans" at bounding box center [235, 81] width 30 height 12
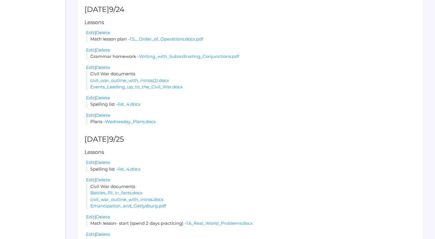
scroll to position [556, 0]
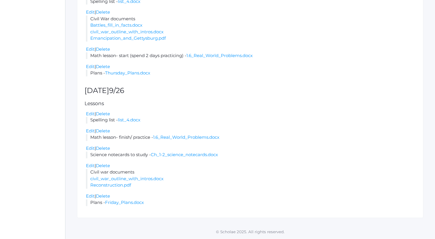
click at [107, 198] on link "Delete" at bounding box center [103, 196] width 14 height 6
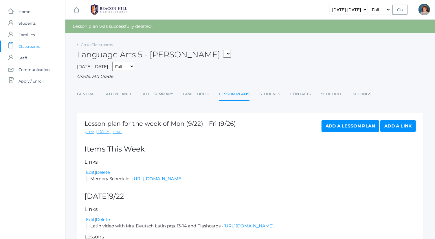
click at [338, 123] on link "Add a Lesson Plan" at bounding box center [351, 126] width 58 height 12
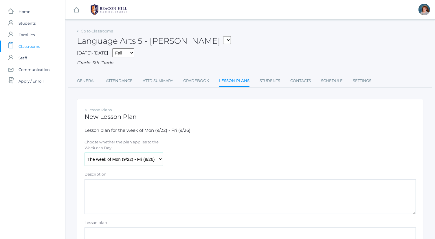
click at [143, 162] on select "The week of Mon (9/22) - Fri (9/26) [DATE] (9/22) [DATE] (9/23) [DATE] (9/24) […" at bounding box center [124, 159] width 78 height 13
click at [134, 217] on div "Description Lesson plan" at bounding box center [251, 216] width 332 height 91
click at [138, 167] on form "Lesson plan for the week of Mon (9/22) - Fri (9/26) Choose whether the plan app…" at bounding box center [251, 216] width 332 height 178
click at [137, 156] on select "The week of Mon (9/22) - Fri (9/26) [DATE] (9/22) [DATE] (9/23) [DATE] (9/24) […" at bounding box center [124, 159] width 78 height 13
select select "[DATE]"
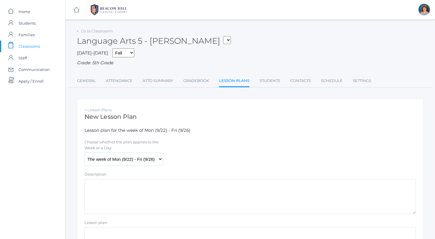
click at [85, 153] on select "The week of Mon (9/22) - Fri (9/26) [DATE] (9/22) [DATE] (9/23) [DATE] (9/24) […" at bounding box center [124, 159] width 78 height 13
click at [138, 196] on textarea "Description" at bounding box center [251, 196] width 332 height 35
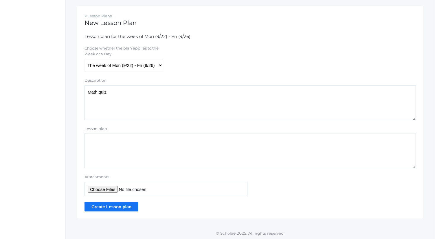
type textarea "Math quiz"
click at [108, 186] on input "Attachments" at bounding box center [166, 189] width 163 height 14
type input "C:\fakepath\math qz 1a, unit 1.pdf"
click at [125, 203] on input "Create Lesson plan" at bounding box center [112, 207] width 54 height 10
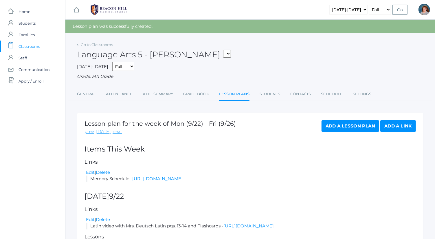
click at [353, 124] on link "Add a Lesson Plan" at bounding box center [351, 126] width 58 height 12
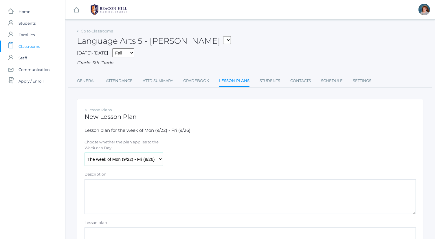
click at [113, 161] on select "The week of Mon (9/22) - Fri (9/26) Monday (9/22) Tuesday (9/23) Wednesday (9/2…" at bounding box center [124, 159] width 78 height 13
select select "2025-09-26"
click at [85, 153] on select "The week of Mon (9/22) - Fri (9/26) Monday (9/22) Tuesday (9/23) Wednesday (9/2…" at bounding box center [124, 159] width 78 height 13
click at [138, 198] on textarea "Description" at bounding box center [251, 196] width 332 height 35
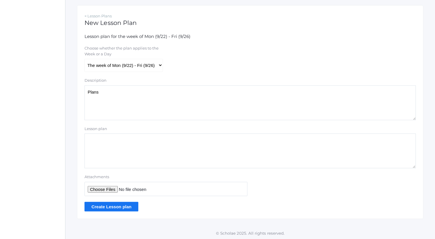
type textarea "Plans"
click at [116, 185] on input "Attachments" at bounding box center [166, 189] width 163 height 14
type input "C:\fakepath\Friday Plans.docx"
click at [119, 208] on input "Create Lesson plan" at bounding box center [112, 207] width 54 height 10
